Goal: Check status: Check status

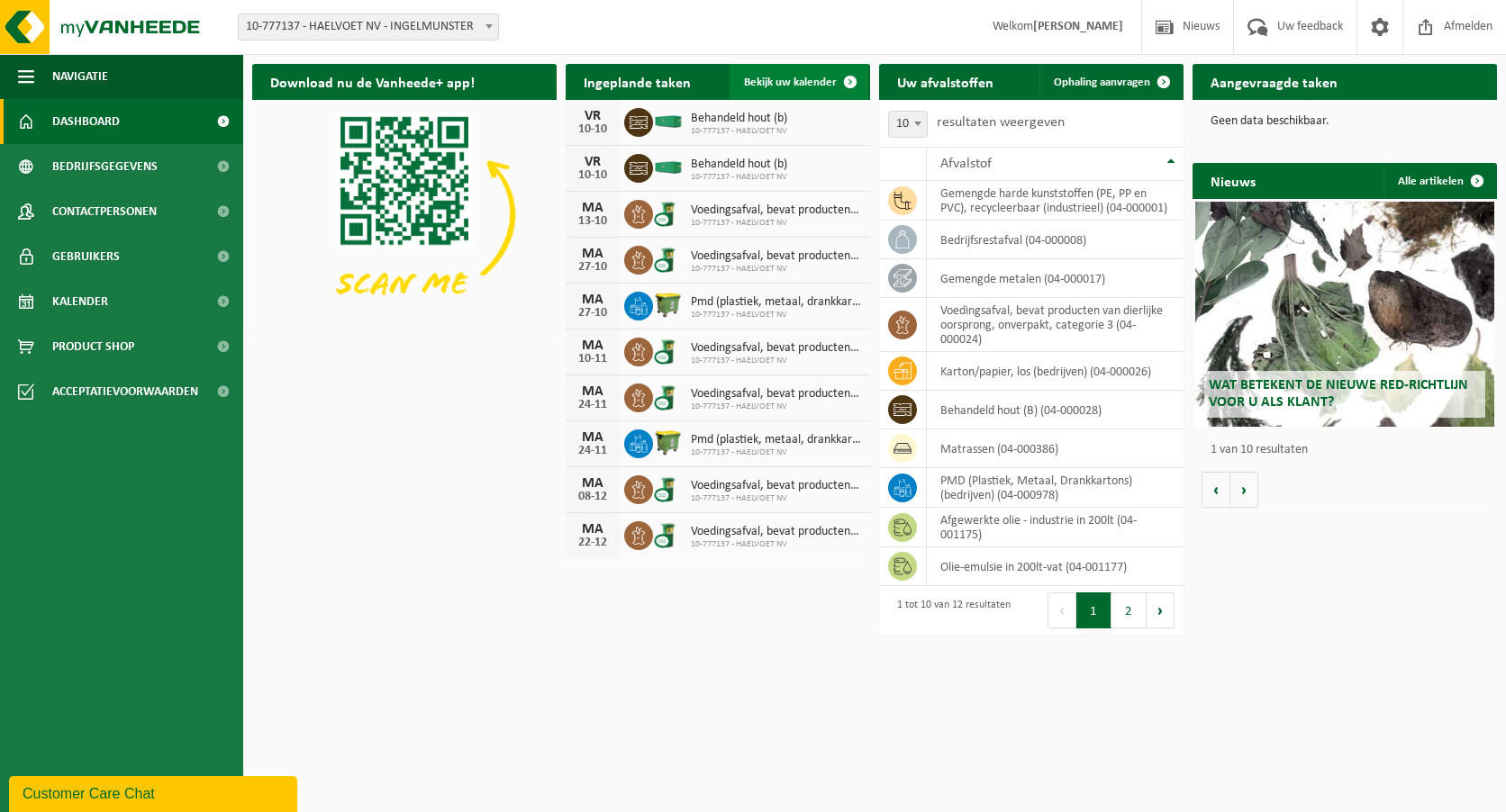
click at [850, 78] on span at bounding box center [850, 81] width 36 height 36
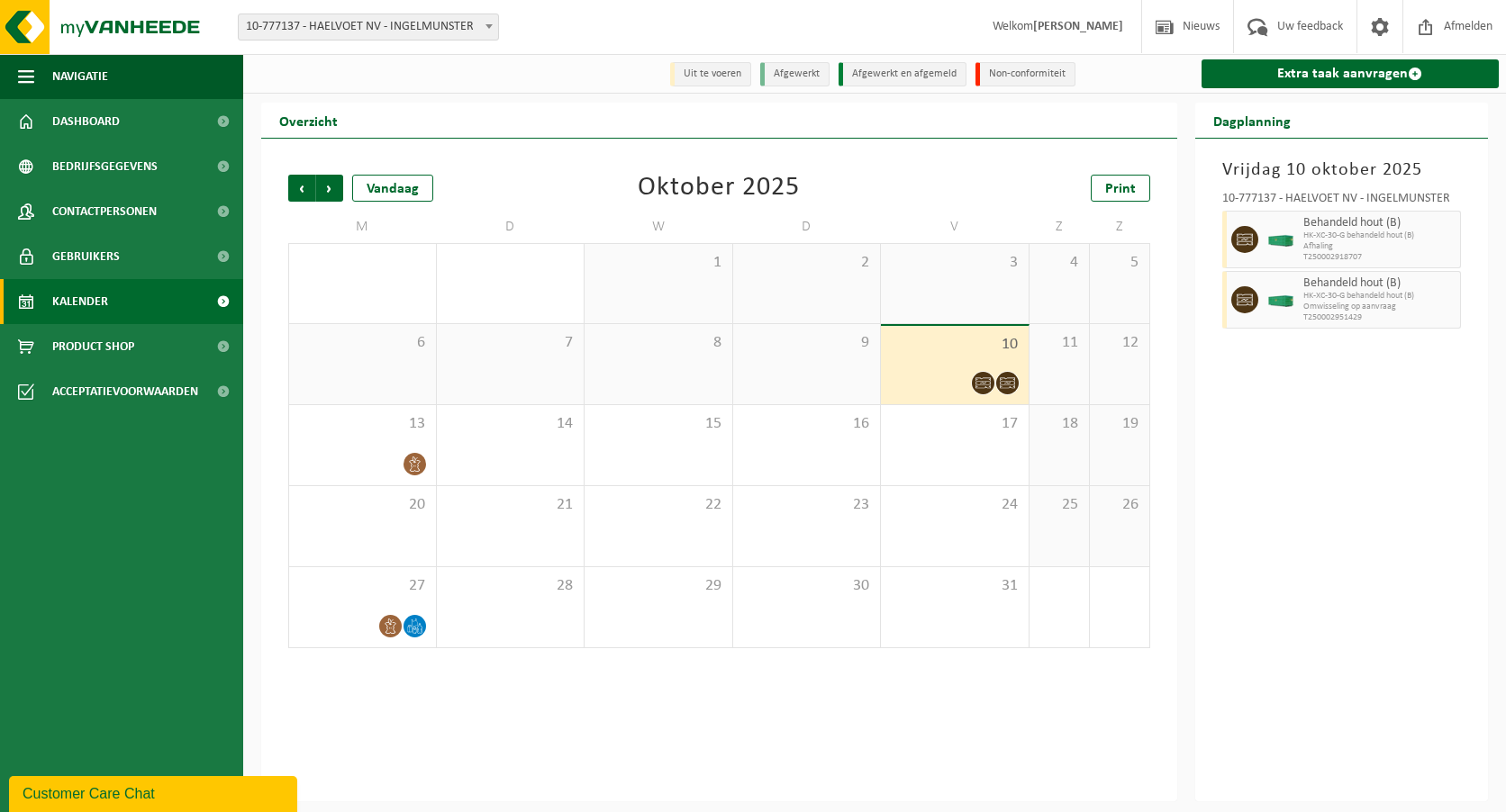
click at [957, 372] on div at bounding box center [954, 383] width 129 height 24
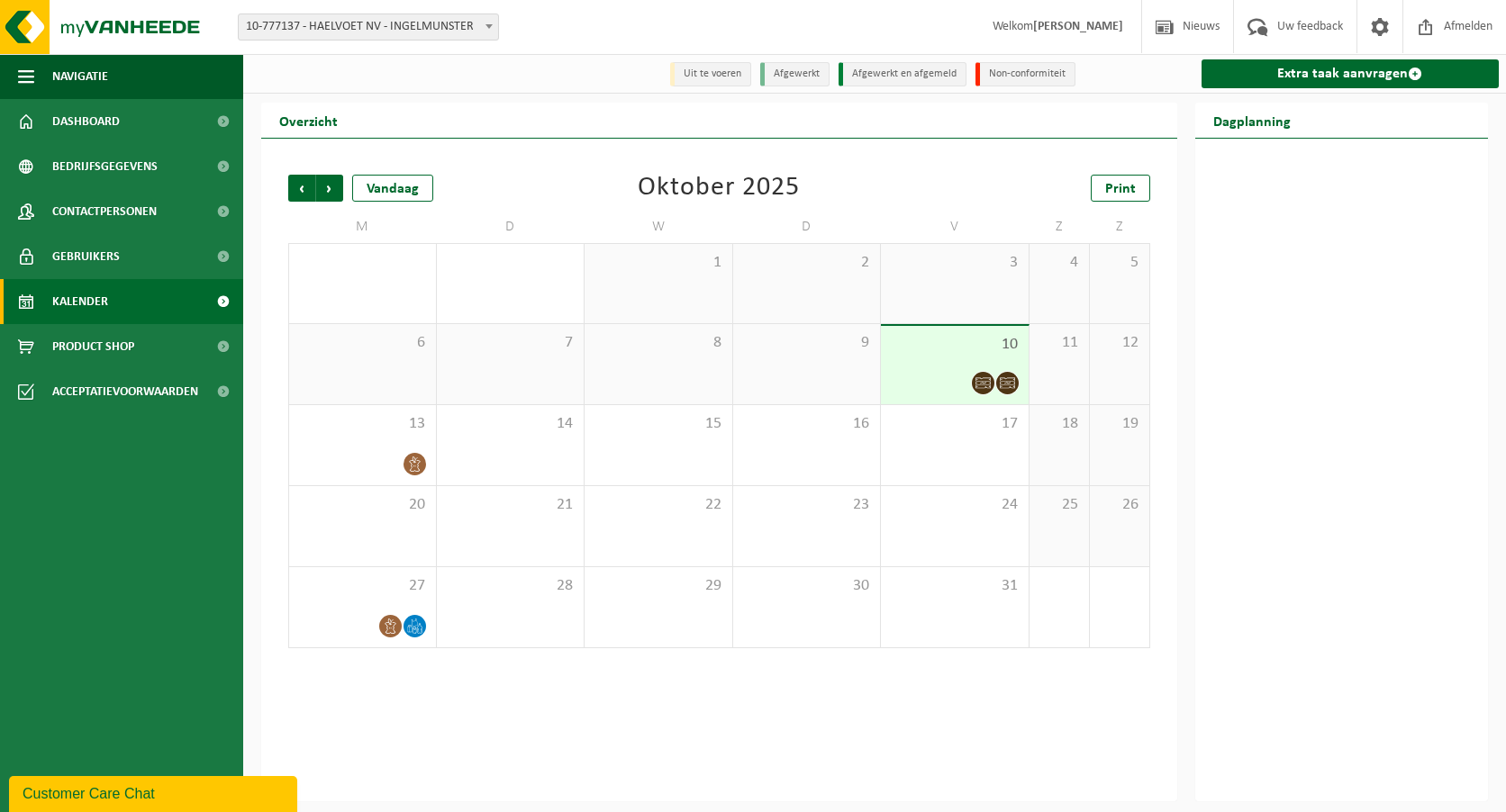
click at [957, 372] on div at bounding box center [954, 383] width 129 height 24
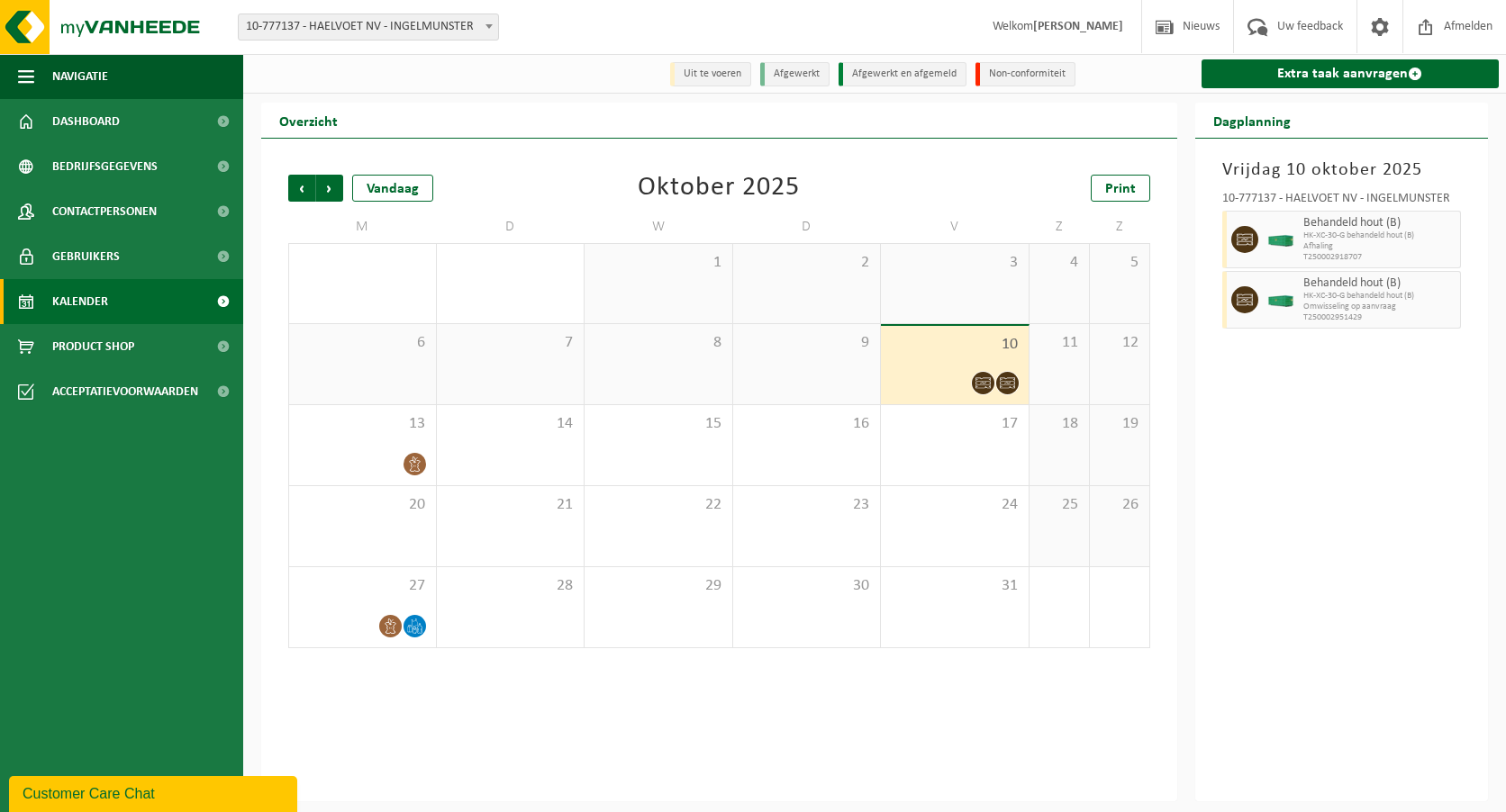
click at [840, 358] on div "9" at bounding box center [806, 364] width 148 height 80
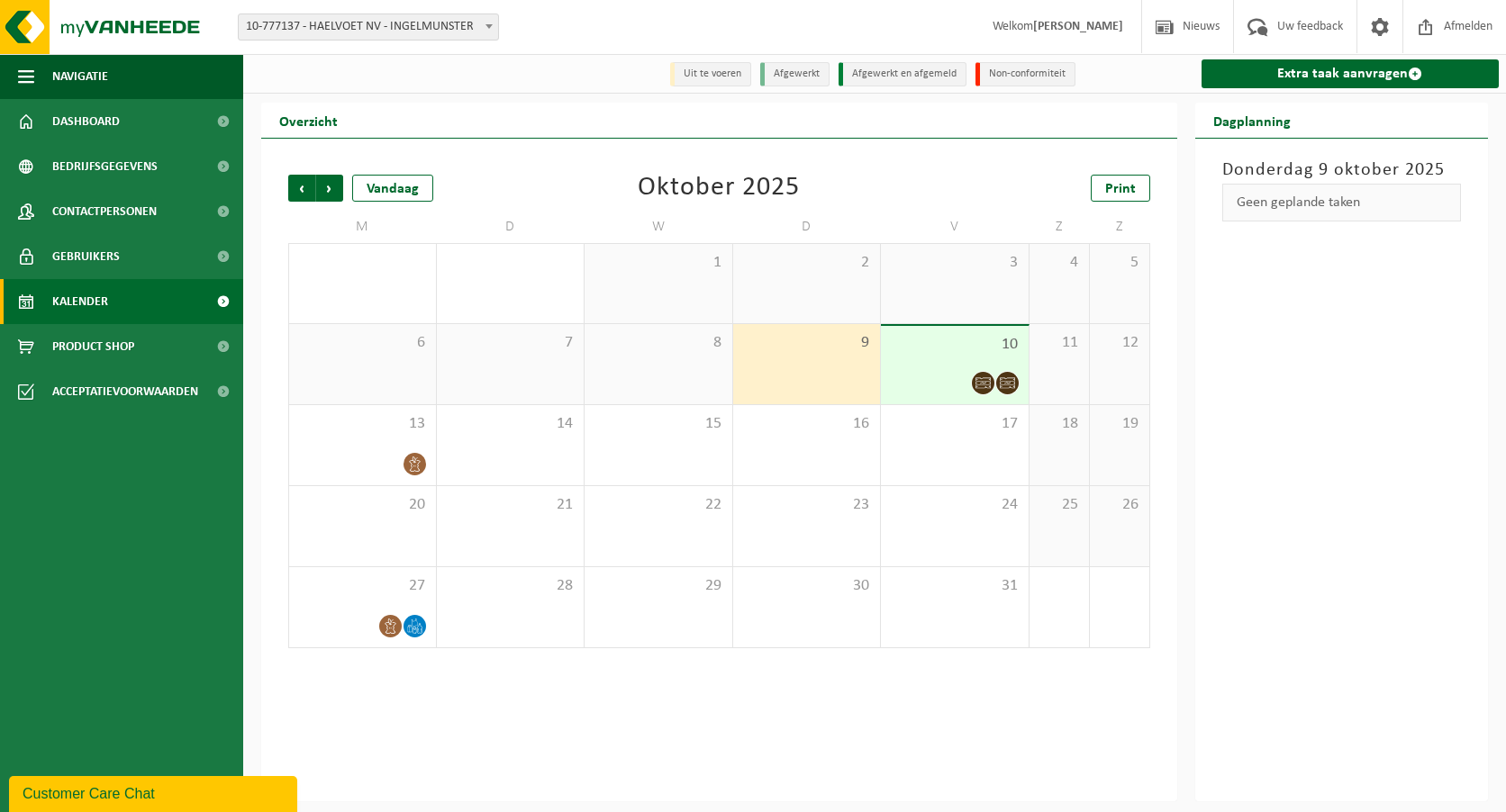
click at [953, 357] on div "10" at bounding box center [954, 365] width 148 height 78
